Goal: Task Accomplishment & Management: Complete application form

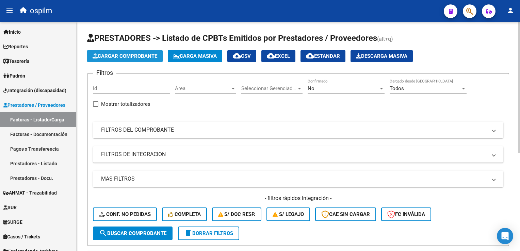
click at [121, 59] on button "Cargar Comprobante" at bounding box center [125, 56] width 76 height 12
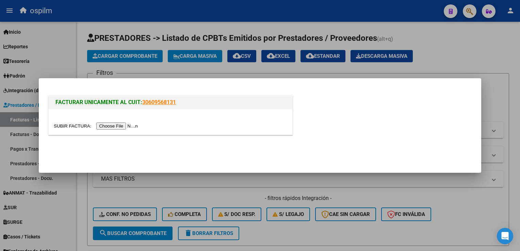
click at [110, 127] on input "file" at bounding box center [97, 125] width 86 height 7
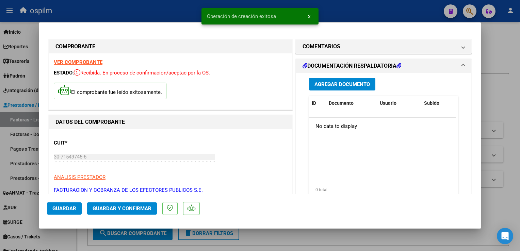
click at [341, 85] on span "Agregar Documento" at bounding box center [341, 84] width 55 height 6
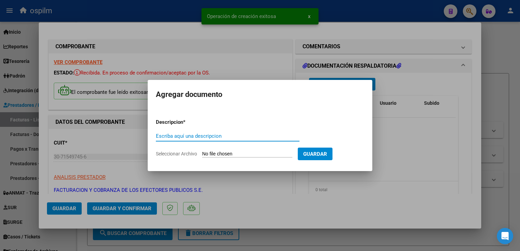
click at [217, 139] on input "Escriba aquí una descripcion" at bounding box center [228, 136] width 144 height 6
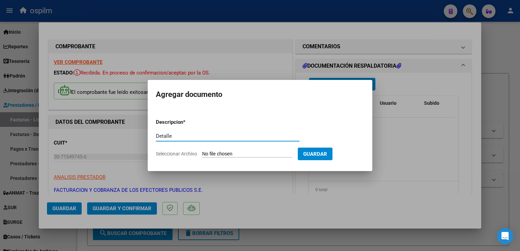
type input "Detalle"
click at [263, 153] on input "Seleccionar Archivo" at bounding box center [247, 154] width 90 height 6
type input "C:\fakepath\Anexo 85379.pdf"
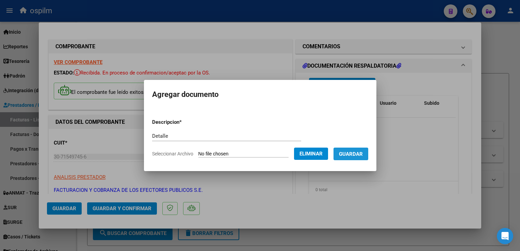
click at [355, 158] on button "Guardar" at bounding box center [350, 154] width 35 height 13
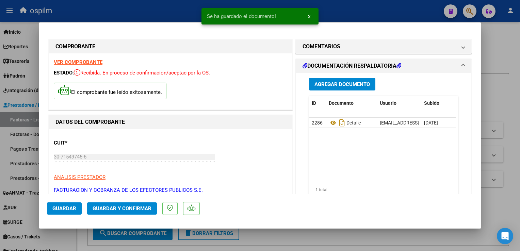
click at [517, 156] on div at bounding box center [260, 125] width 520 height 251
type input "$ 0,00"
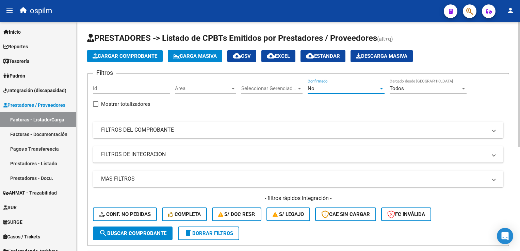
click at [324, 88] on div "No" at bounding box center [343, 88] width 71 height 6
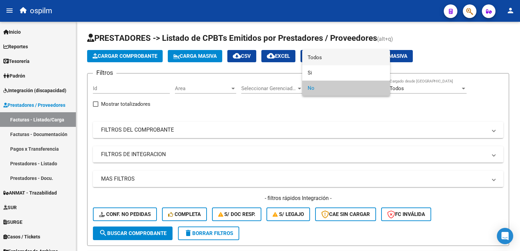
click at [323, 64] on span "Todos" at bounding box center [346, 57] width 77 height 15
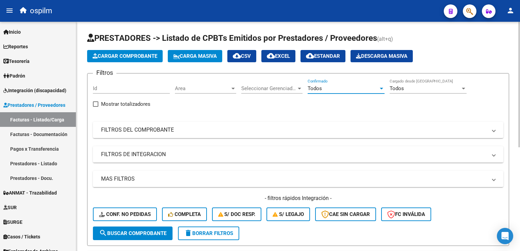
click at [322, 86] on div "Todos" at bounding box center [343, 88] width 71 height 6
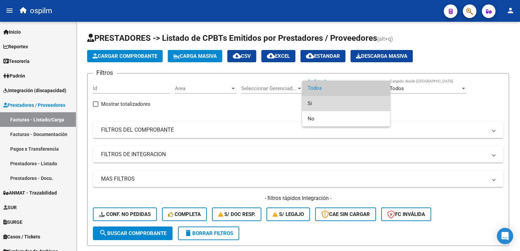
click at [316, 100] on span "Si" at bounding box center [346, 103] width 77 height 15
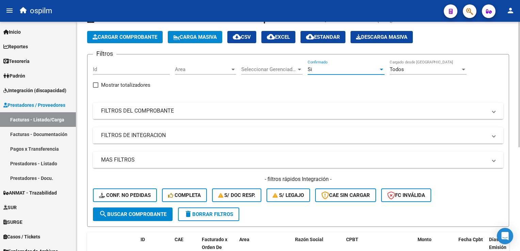
scroll to position [34, 0]
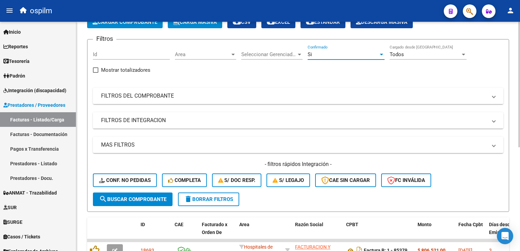
click at [133, 196] on span "search Buscar Comprobante" at bounding box center [132, 199] width 67 height 6
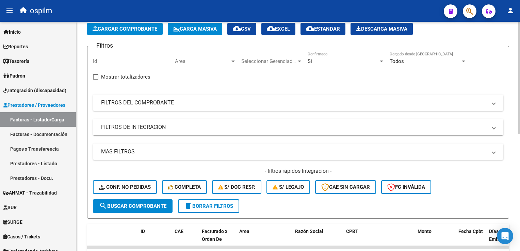
scroll to position [0, 0]
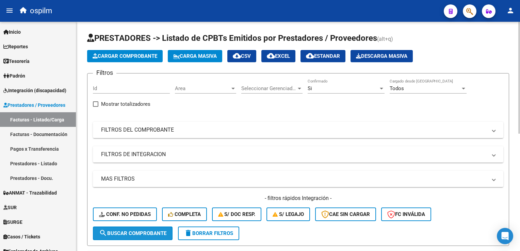
click at [110, 233] on span "search Buscar Comprobante" at bounding box center [132, 233] width 67 height 6
click at [267, 83] on div "Seleccionar Gerenciador Seleccionar Gerenciador" at bounding box center [271, 86] width 61 height 15
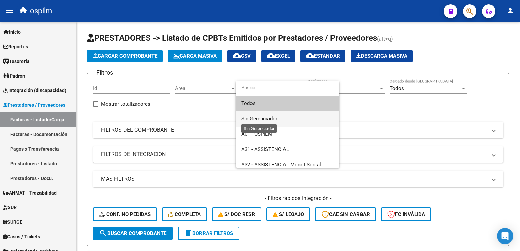
click at [256, 116] on span "Sin Gerenciador" at bounding box center [259, 119] width 36 height 6
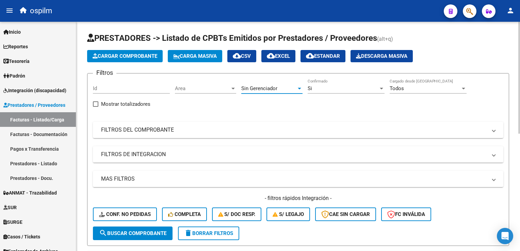
click at [262, 88] on span "Sin Gerenciador" at bounding box center [259, 88] width 36 height 6
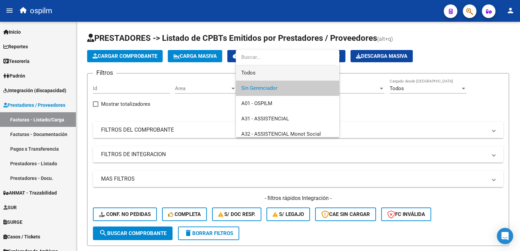
click at [266, 76] on span "Todos" at bounding box center [287, 72] width 93 height 15
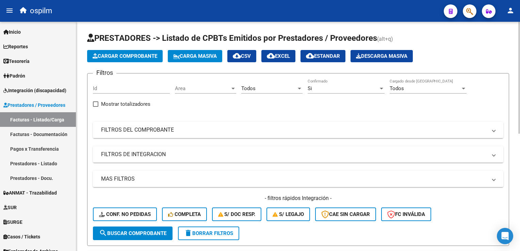
click at [154, 132] on mat-panel-title "FILTROS DEL COMPROBANTE" at bounding box center [294, 129] width 386 height 7
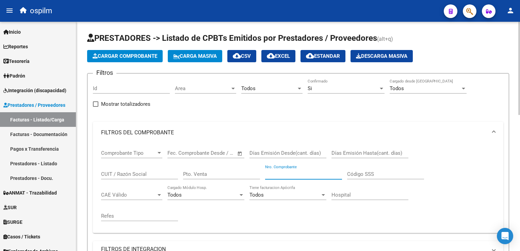
click at [273, 175] on input "Nro. Comprobante" at bounding box center [303, 174] width 77 height 6
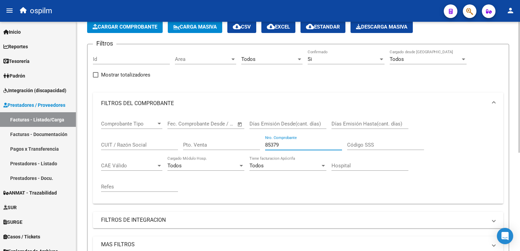
scroll to position [69, 0]
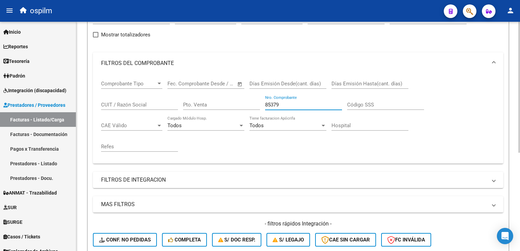
type input "85379"
click at [219, 102] on input "Pto. Venta" at bounding box center [221, 105] width 77 height 6
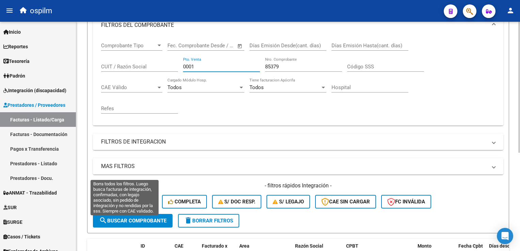
scroll to position [137, 0]
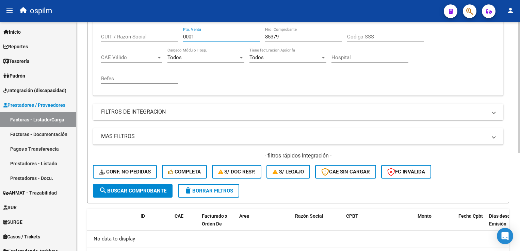
type input "0001"
click at [144, 192] on span "search Buscar Comprobante" at bounding box center [132, 191] width 67 height 6
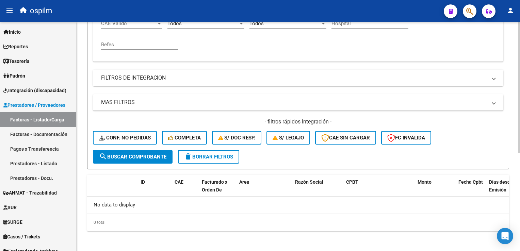
scroll to position [0, 0]
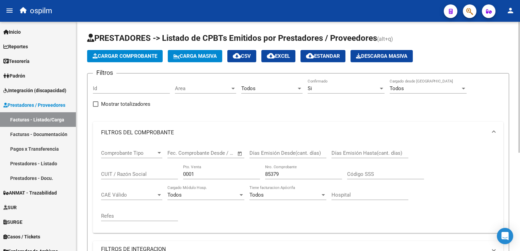
click at [323, 90] on div "Si" at bounding box center [343, 88] width 71 height 6
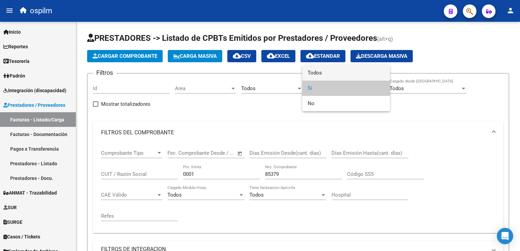
click at [316, 75] on span "Todos" at bounding box center [346, 72] width 77 height 15
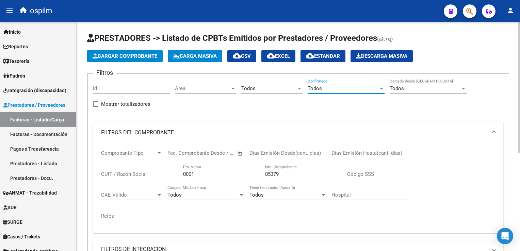
scroll to position [102, 0]
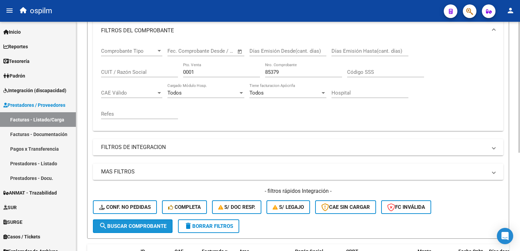
click at [148, 225] on span "search Buscar Comprobante" at bounding box center [132, 226] width 67 height 6
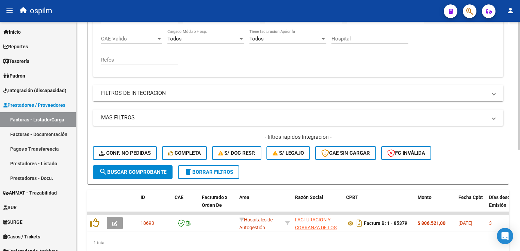
scroll to position [182, 0]
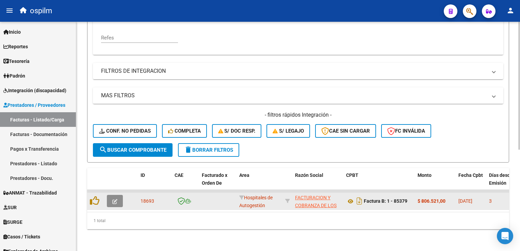
click at [117, 199] on icon "button" at bounding box center [114, 201] width 5 height 5
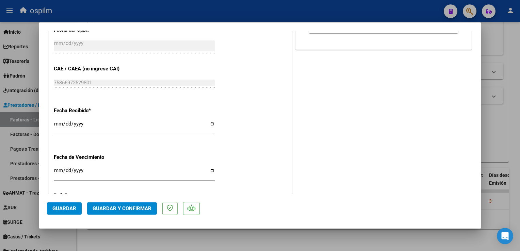
scroll to position [393, 0]
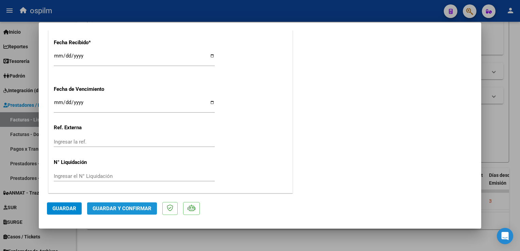
click at [110, 210] on span "Guardar y Confirmar" at bounding box center [122, 209] width 59 height 6
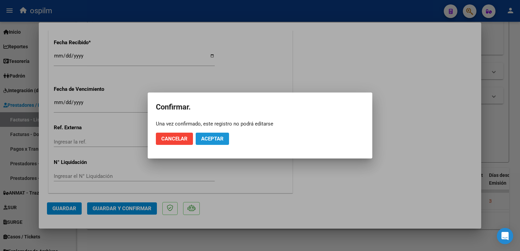
click at [211, 140] on span "Aceptar" at bounding box center [212, 139] width 22 height 6
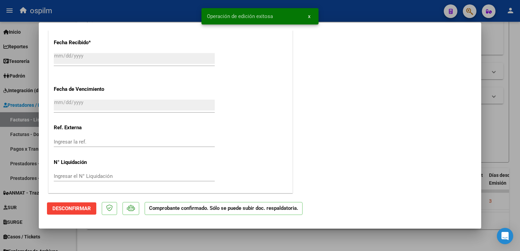
click at [510, 122] on div at bounding box center [260, 125] width 520 height 251
type input "$ 0,00"
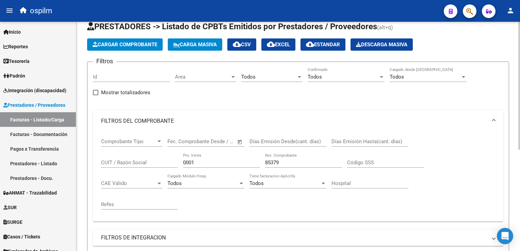
scroll to position [0, 0]
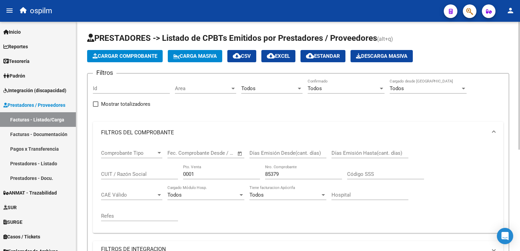
click at [143, 57] on span "Cargar Comprobante" at bounding box center [125, 56] width 65 height 6
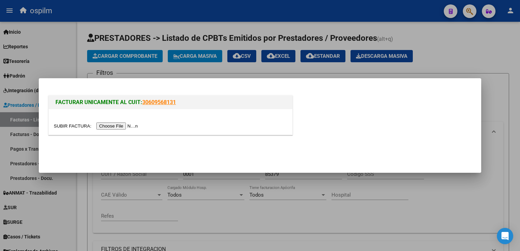
click at [121, 126] on input "file" at bounding box center [97, 125] width 86 height 7
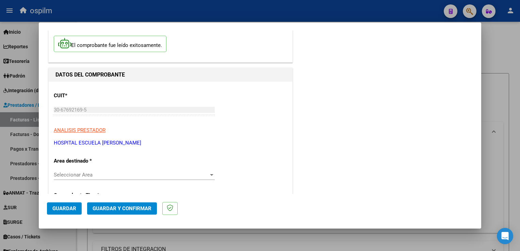
scroll to position [102, 0]
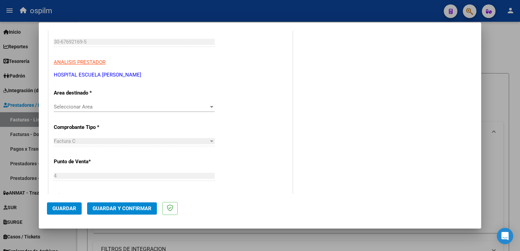
click at [123, 111] on div "Seleccionar Area Seleccionar Area" at bounding box center [134, 107] width 161 height 10
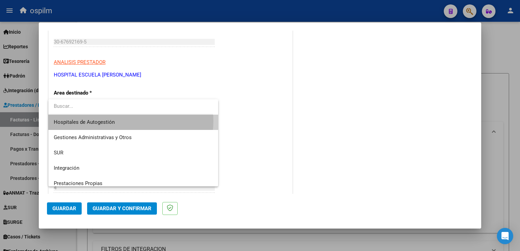
click at [117, 121] on span "Hospitales de Autogestión" at bounding box center [133, 122] width 159 height 15
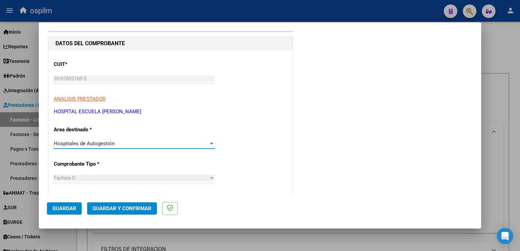
scroll to position [0, 0]
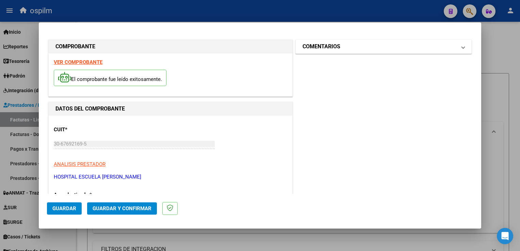
click at [347, 49] on mat-panel-title "COMENTARIOS" at bounding box center [379, 47] width 154 height 8
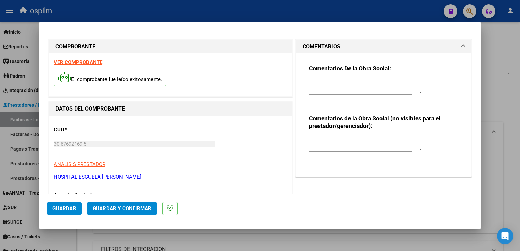
click at [447, 46] on mat-panel-title "COMENTARIOS" at bounding box center [379, 47] width 154 height 8
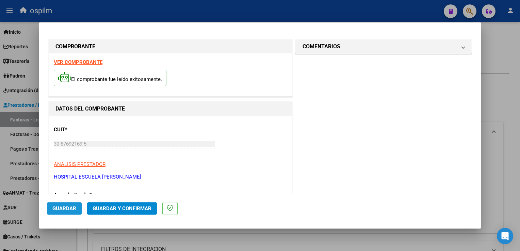
click at [75, 205] on button "Guardar" at bounding box center [64, 208] width 35 height 12
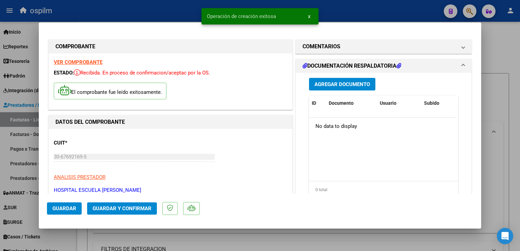
click at [342, 84] on span "Agregar Documento" at bounding box center [341, 84] width 55 height 6
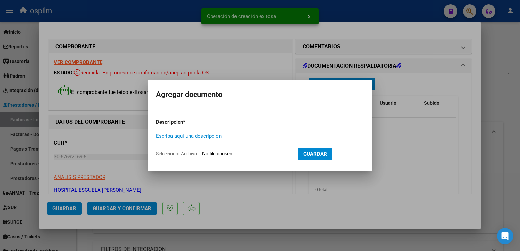
click at [243, 138] on input "Escriba aquí una descripcion" at bounding box center [228, 136] width 144 height 6
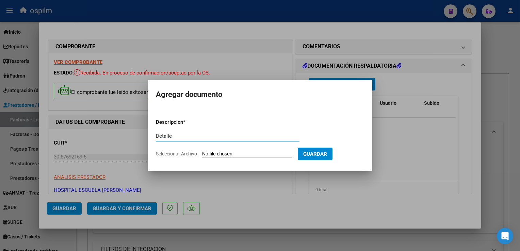
type input "Detalle"
click at [250, 151] on app-file-uploader "Seleccionar Archivo" at bounding box center [227, 154] width 142 height 6
click at [252, 152] on input "Seleccionar Archivo" at bounding box center [247, 154] width 90 height 6
type input "C:\fakepath\Anexo 1080.pdf"
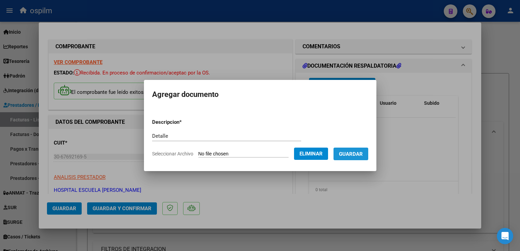
click at [340, 156] on span "Guardar" at bounding box center [351, 154] width 24 height 6
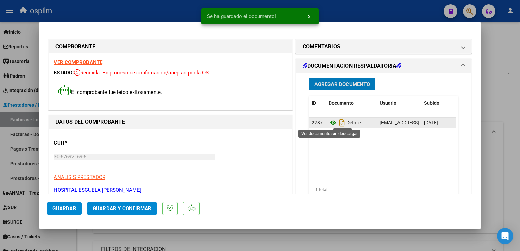
click at [329, 122] on icon at bounding box center [333, 123] width 9 height 8
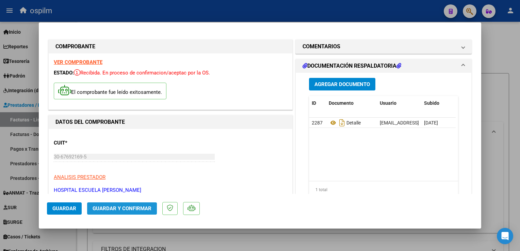
click at [116, 210] on span "Guardar y Confirmar" at bounding box center [122, 209] width 59 height 6
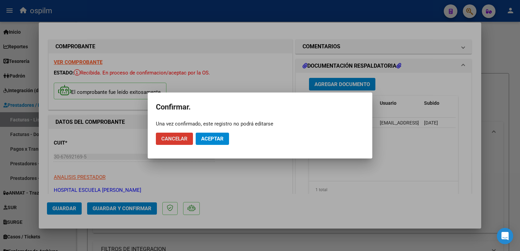
click at [206, 141] on span "Aceptar" at bounding box center [212, 139] width 22 height 6
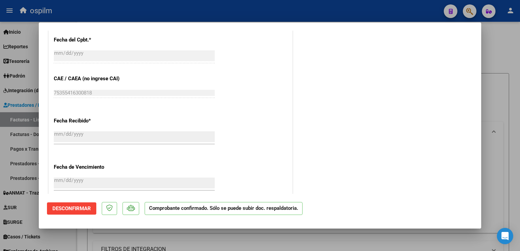
scroll to position [419, 0]
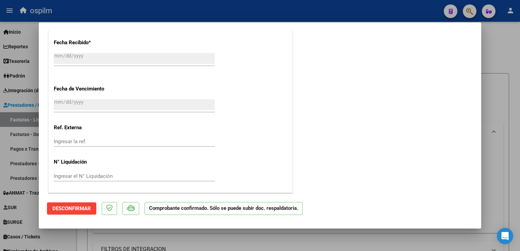
click at [504, 101] on div at bounding box center [260, 125] width 520 height 251
type input "$ 0,00"
